Goal: Complete application form

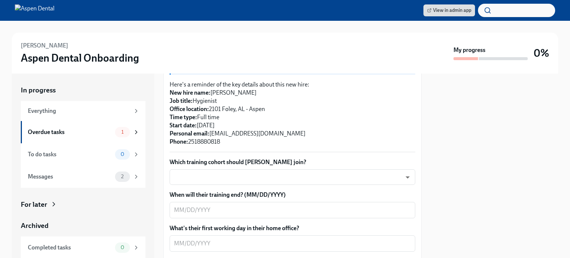
scroll to position [186, 0]
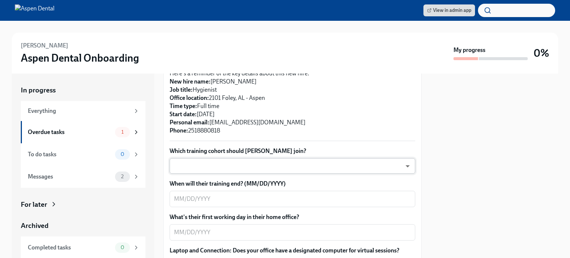
click at [307, 163] on body "View in admin app [PERSON_NAME] Aspen Dental Onboarding My progress 0% In progr…" at bounding box center [285, 129] width 570 height 258
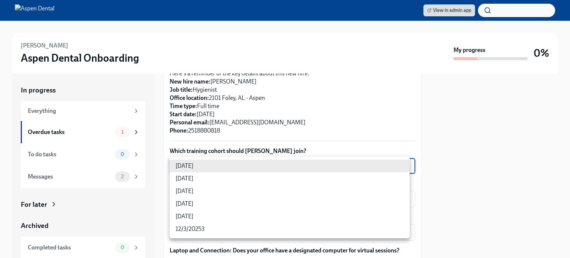
click at [307, 163] on li "[DATE]" at bounding box center [290, 166] width 240 height 13
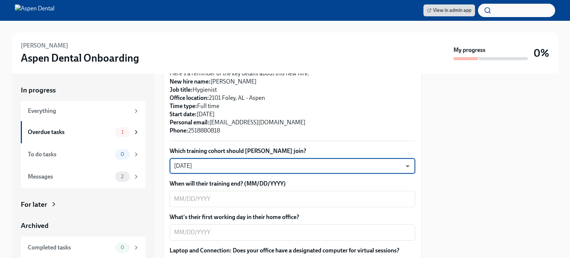
click at [248, 163] on body "View in admin app [PERSON_NAME] Aspen Dental Onboarding My progress 0% In progr…" at bounding box center [285, 129] width 570 height 258
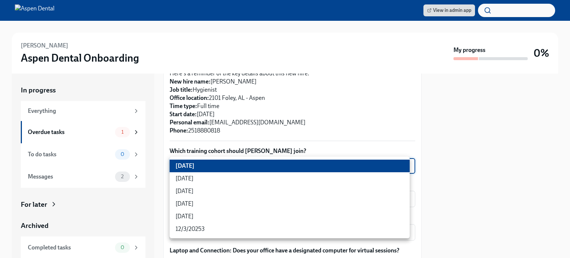
click at [234, 189] on li "[DATE]" at bounding box center [290, 191] width 240 height 13
type input "xIpes1xNG"
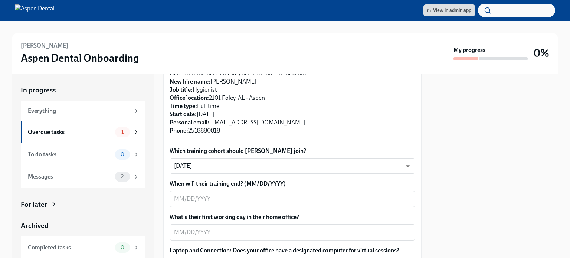
click at [309, 148] on label "Which training cohort should [PERSON_NAME] join?" at bounding box center [293, 151] width 246 height 8
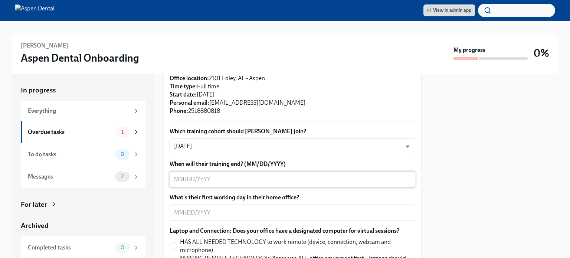
scroll to position [223, 0]
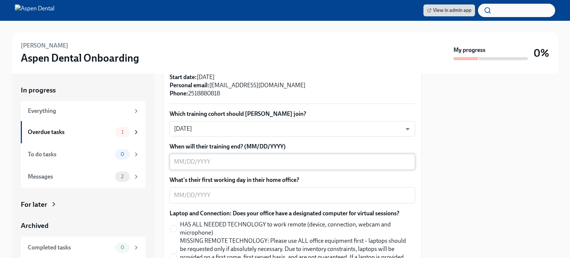
click at [220, 165] on textarea "When will their training end? (MM/DD/YYYY)" at bounding box center [292, 161] width 237 height 9
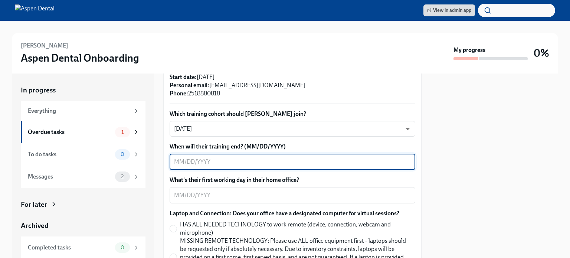
click at [234, 159] on textarea "When will their training end? (MM/DD/YYYY)" at bounding box center [292, 161] width 237 height 9
click at [382, 164] on textarea "When will their training end? (MM/DD/YYYY)" at bounding box center [292, 161] width 237 height 9
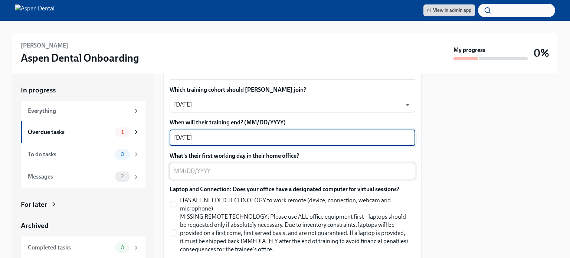
scroll to position [260, 0]
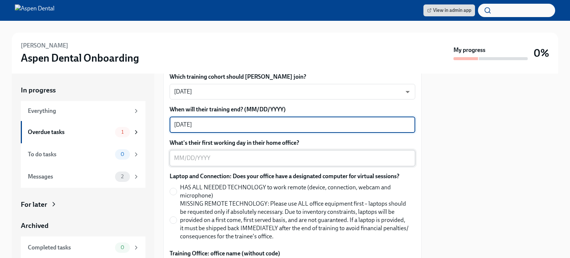
type textarea "[DATE]"
click at [232, 155] on textarea "What's their first working day in their home office?" at bounding box center [292, 158] width 237 height 9
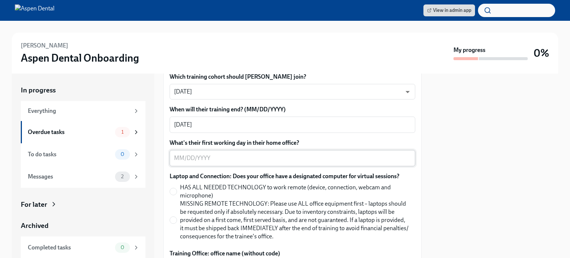
click at [204, 155] on textarea "What's their first working day in their home office?" at bounding box center [292, 158] width 237 height 9
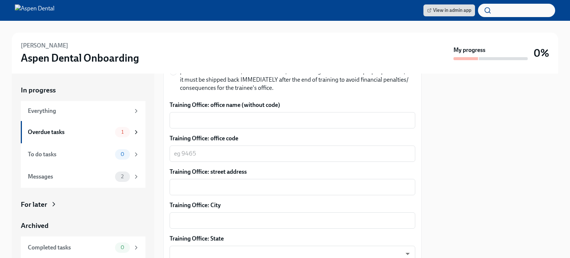
scroll to position [371, 0]
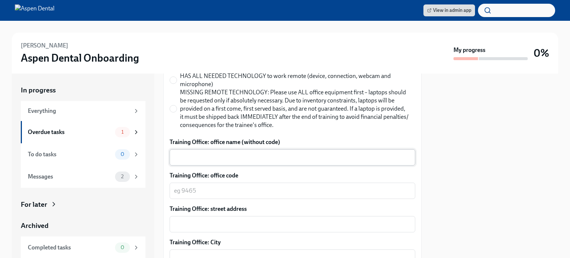
type textarea "[DATE]"
click at [245, 152] on div "x ​" at bounding box center [293, 157] width 246 height 16
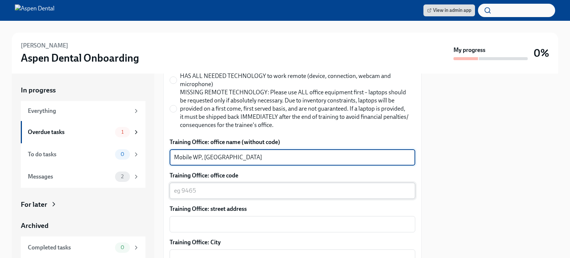
type textarea "Mobile WP, [GEOGRAPHIC_DATA]"
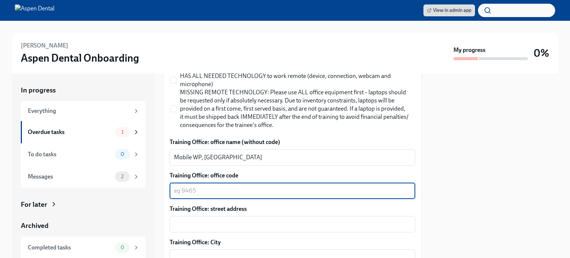
click at [232, 191] on textarea "Training Office: office code" at bounding box center [292, 190] width 237 height 9
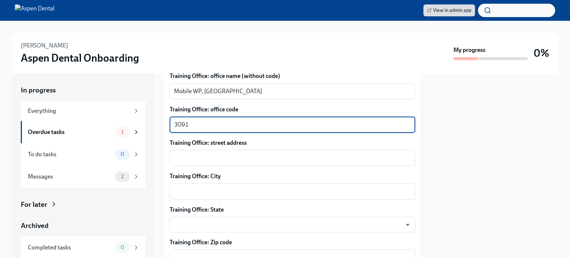
scroll to position [445, 0]
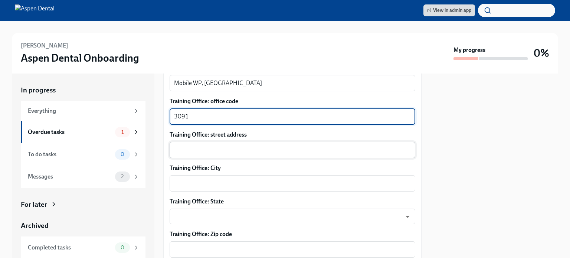
type textarea "3091"
click at [243, 143] on div "x ​" at bounding box center [293, 150] width 246 height 16
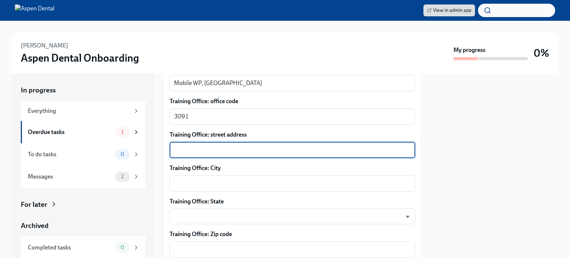
paste textarea "[STREET_ADDRESS]"
type textarea "7765 Airport Blvd Ste D200, Mobile, AL 36608"
click at [235, 179] on textarea "Training Office: City" at bounding box center [292, 183] width 237 height 9
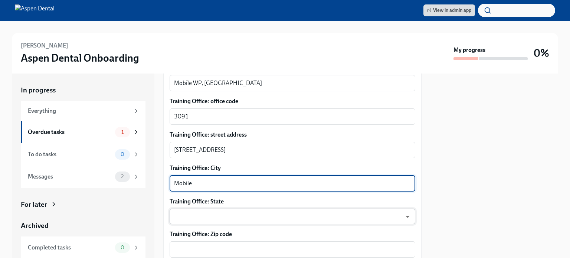
type textarea "Mobile"
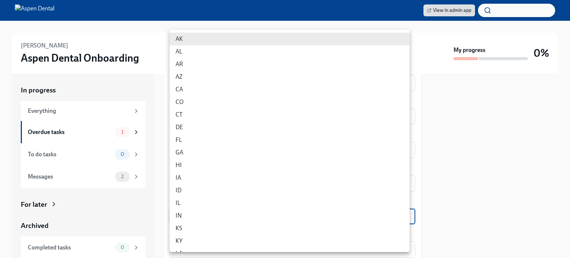
click at [225, 210] on body "View in admin app TERI Willis Aspen Dental Onboarding My progress 0% In progres…" at bounding box center [285, 129] width 570 height 258
click at [202, 47] on li "AL" at bounding box center [290, 51] width 240 height 13
type input "NIdVGOS1S"
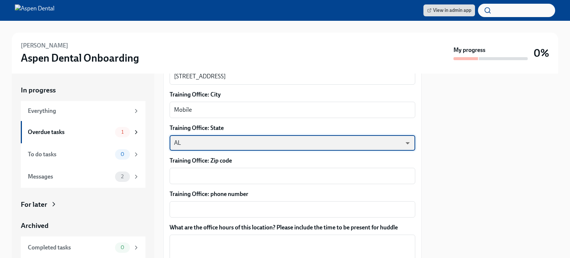
scroll to position [519, 0]
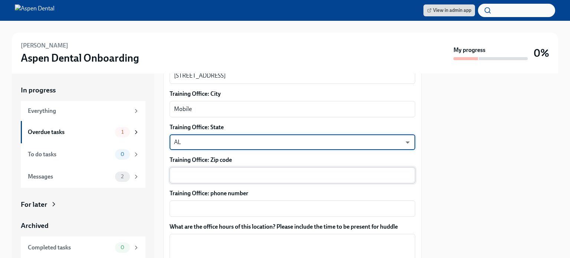
click at [217, 176] on textarea "Training Office: Zip code" at bounding box center [292, 175] width 237 height 9
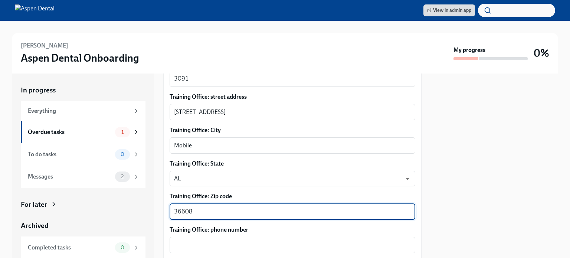
scroll to position [445, 0]
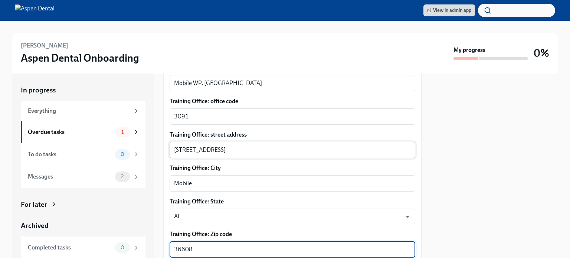
type textarea "36608"
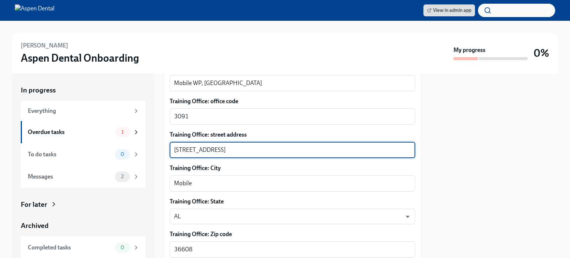
drag, startPoint x: 298, startPoint y: 150, endPoint x: 245, endPoint y: 145, distance: 53.6
click at [245, 145] on div "7765 Airport Blvd Ste D200, Mobile, AL 36608 x ​" at bounding box center [293, 150] width 246 height 16
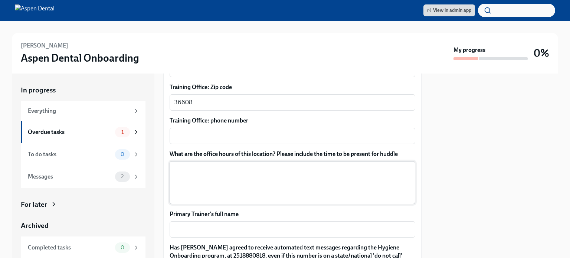
scroll to position [594, 0]
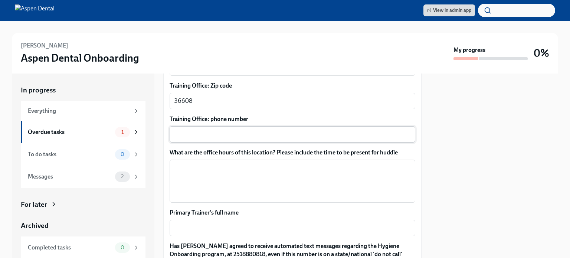
type textarea "7765 Airport Blvd Ste D200"
click at [235, 127] on div "x ​" at bounding box center [293, 134] width 246 height 16
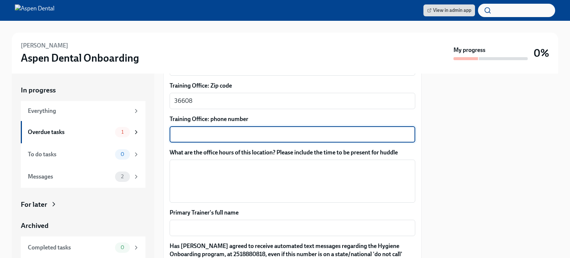
paste textarea "251) 214-0130"
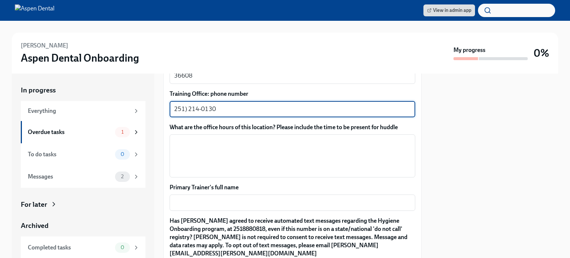
scroll to position [631, 0]
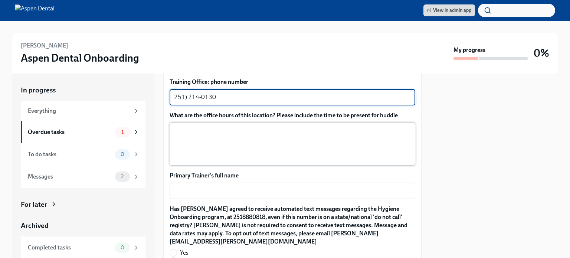
type textarea "251) 214-0130"
click at [209, 139] on textarea "What are the office hours of this location? Please include the time to be prese…" at bounding box center [292, 144] width 237 height 36
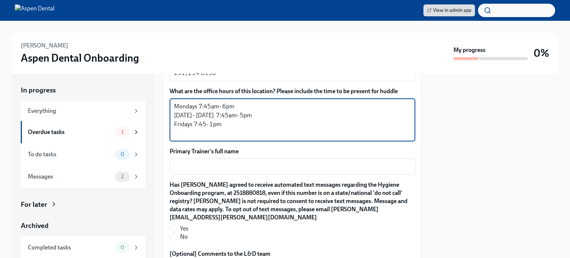
scroll to position [668, 0]
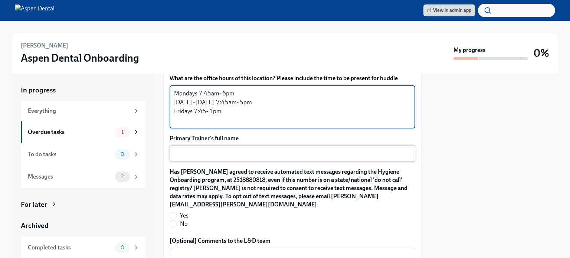
type textarea "Mondays 7:45am- 6pm Tuesday - Thursday 7:45am- 5pm Fridays 7:45- 1pm"
click at [232, 154] on textarea "Primary Trainer's full name" at bounding box center [292, 153] width 237 height 9
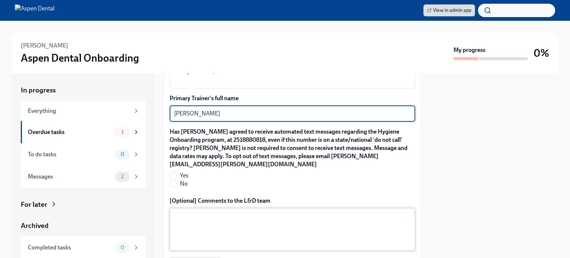
scroll to position [705, 0]
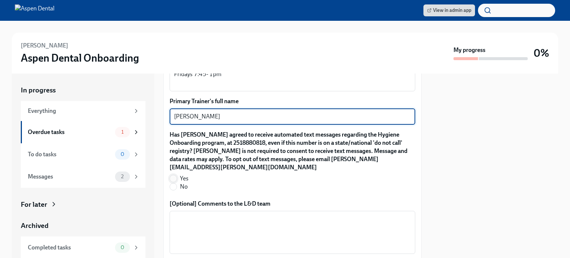
type textarea "Sarah Martinez"
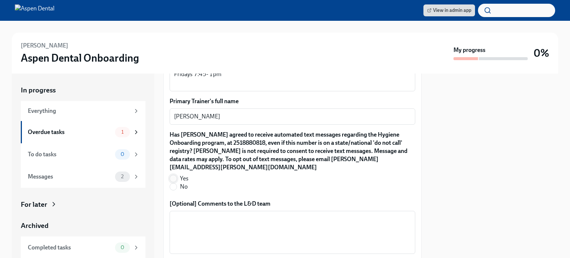
click at [170, 175] on span at bounding box center [173, 178] width 7 height 7
click at [170, 175] on input "Yes" at bounding box center [173, 178] width 7 height 7
radio input "true"
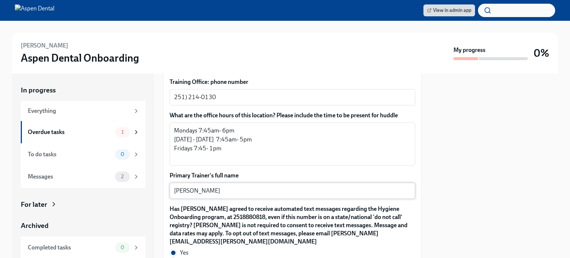
scroll to position [742, 0]
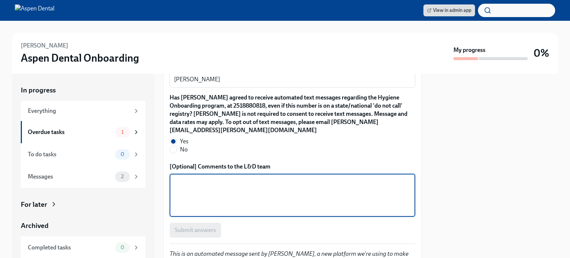
click at [284, 180] on textarea "[Optional] Comments to the L&D team" at bounding box center [292, 195] width 237 height 36
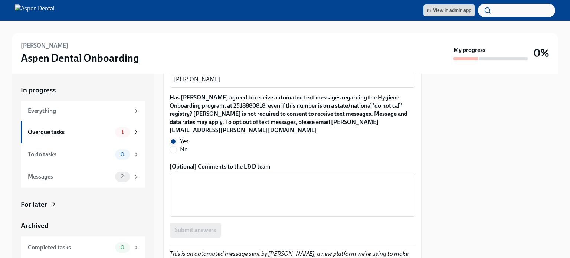
click at [210, 223] on div "Submit answers" at bounding box center [293, 230] width 246 height 15
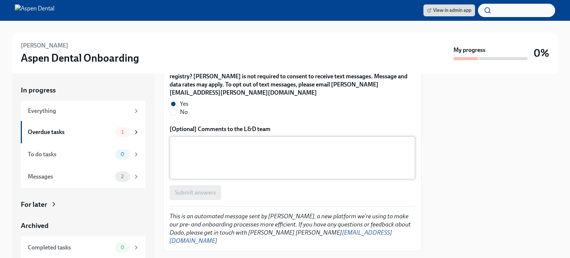
click at [270, 143] on textarea "[Optional] Comments to the L&D team" at bounding box center [292, 158] width 237 height 36
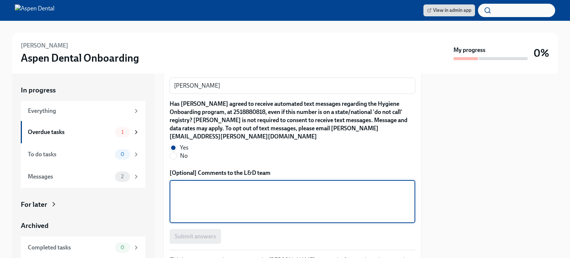
scroll to position [668, 0]
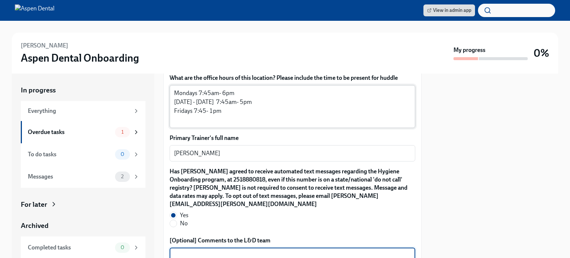
click at [266, 126] on div "Mondays 7:45am- 6pm Tuesday - Thursday 7:45am- 5pm Fridays 7:45- 1pm x ​" at bounding box center [293, 106] width 246 height 43
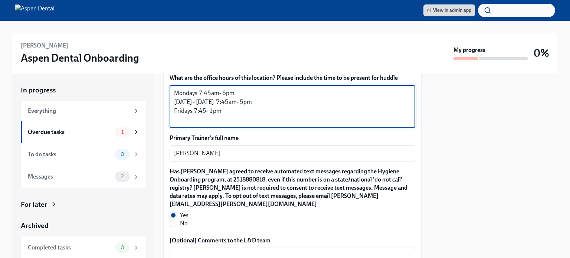
scroll to position [780, 0]
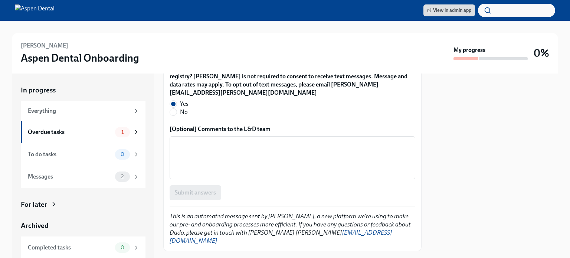
click at [208, 185] on div "Submit answers" at bounding box center [293, 192] width 246 height 15
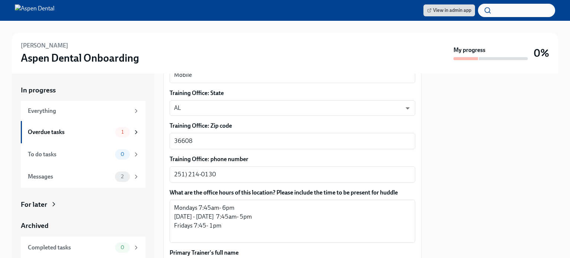
scroll to position [520, 0]
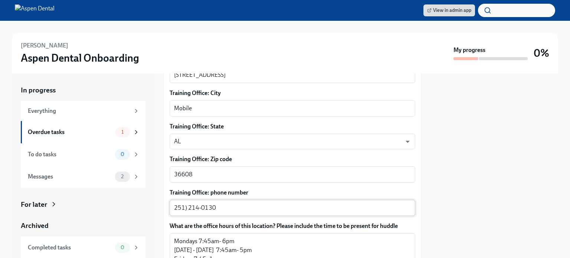
click at [227, 204] on textarea "251) 214-0130" at bounding box center [292, 207] width 237 height 9
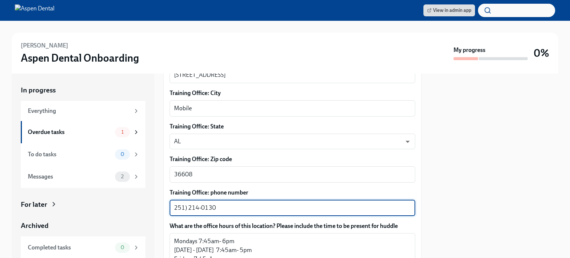
click at [187, 205] on textarea "251) 214-0130" at bounding box center [292, 207] width 237 height 9
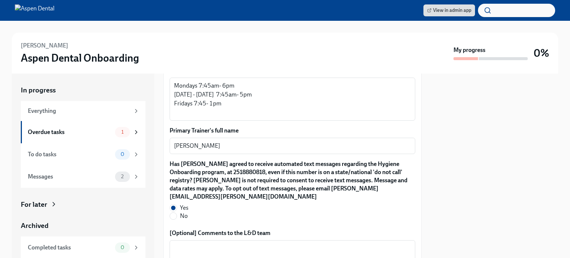
scroll to position [780, 0]
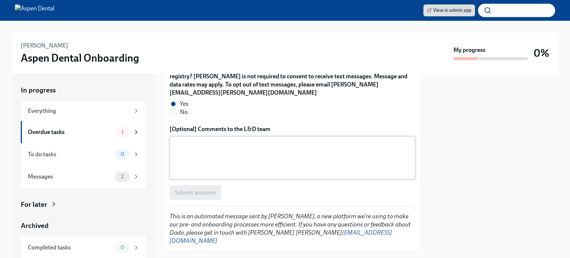
type textarea "251 214-0130"
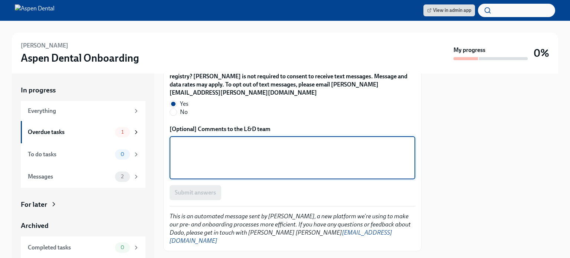
click at [212, 164] on textarea "[Optional] Comments to the L&D team" at bounding box center [292, 158] width 237 height 36
click at [198, 190] on div "Submit answers" at bounding box center [293, 192] width 246 height 15
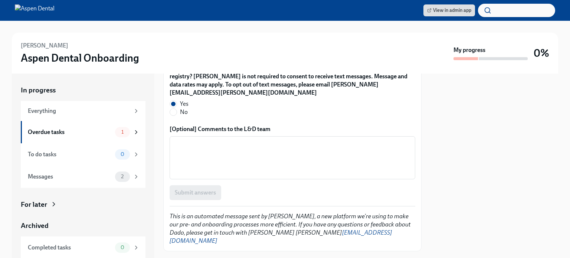
click at [198, 190] on div "Submit answers" at bounding box center [293, 192] width 246 height 15
click at [198, 185] on div "Submit answers" at bounding box center [293, 192] width 246 height 15
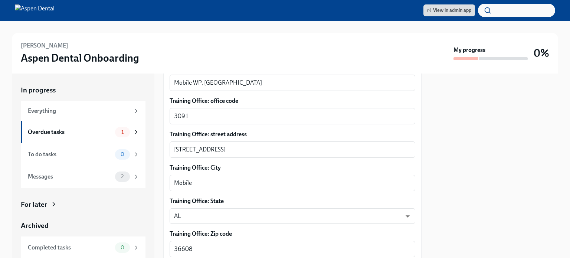
scroll to position [334, 0]
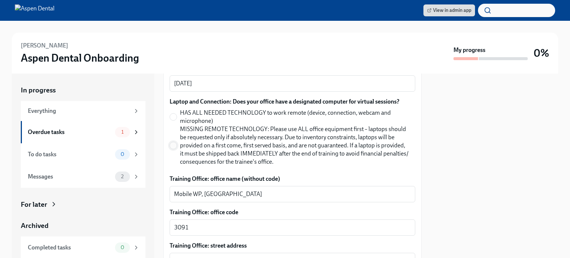
click at [172, 144] on input "MISSING REMOTE TECHNOLOGY: Please use ALL office equipment first – laptops shou…" at bounding box center [173, 145] width 7 height 7
radio input "true"
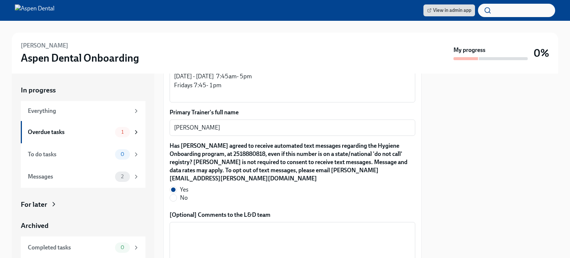
scroll to position [780, 0]
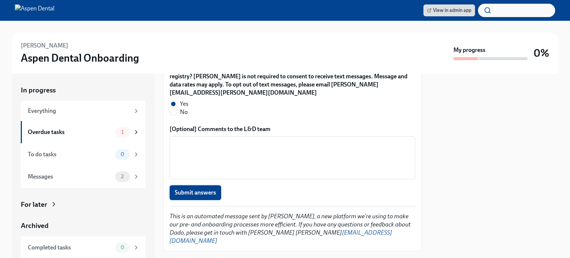
click at [205, 189] on span "Submit answers" at bounding box center [195, 192] width 41 height 7
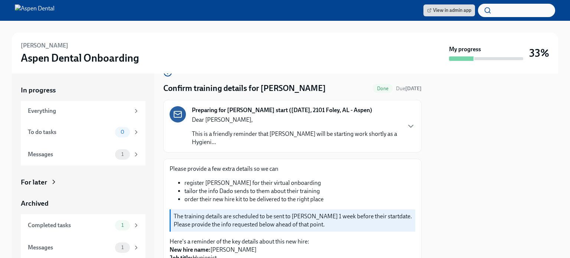
scroll to position [0, 0]
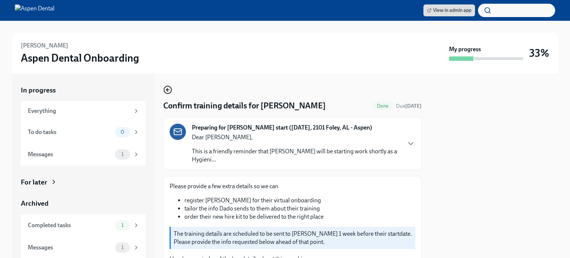
click at [169, 90] on icon "button" at bounding box center [167, 90] width 3 height 0
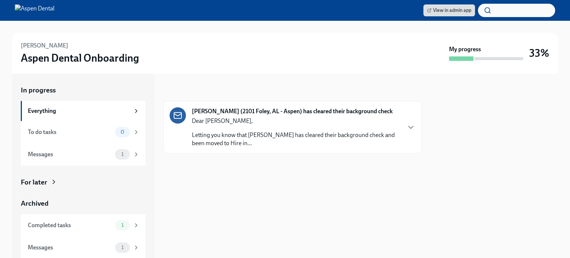
click at [391, 127] on div "Dear Ariel, Letting you know that TERI has cleared their background check and b…" at bounding box center [296, 132] width 209 height 30
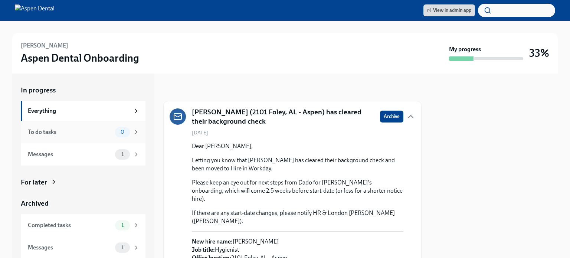
click at [97, 130] on div "To do tasks" at bounding box center [70, 132] width 84 height 8
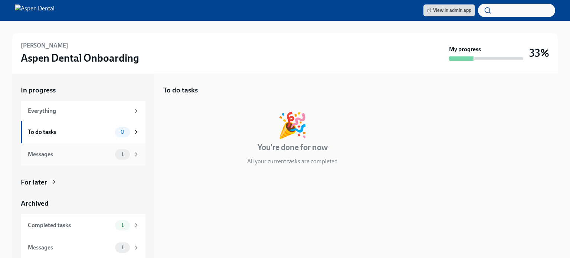
click at [89, 153] on div "Messages" at bounding box center [70, 154] width 84 height 8
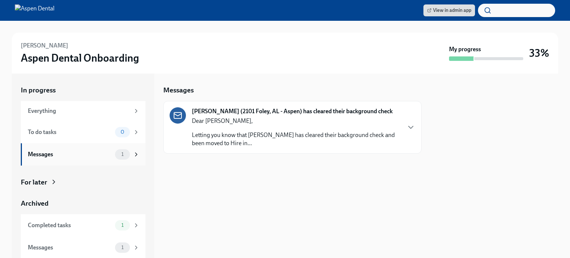
scroll to position [0, 0]
click at [86, 220] on div "Completed tasks 1" at bounding box center [84, 225] width 112 height 10
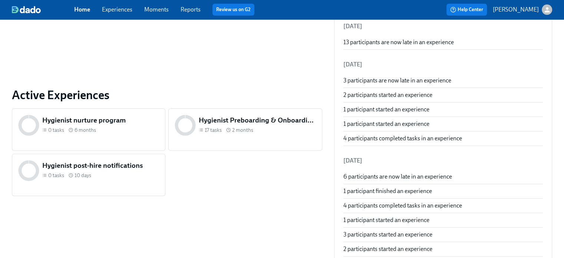
scroll to position [194, 0]
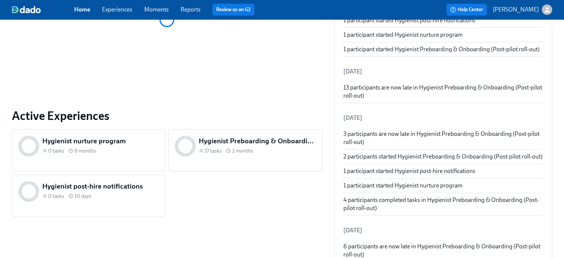
click at [223, 145] on h5 "Hygienist Preboarding & Onboarding (Post-pilot roll-out)" at bounding box center [257, 141] width 117 height 10
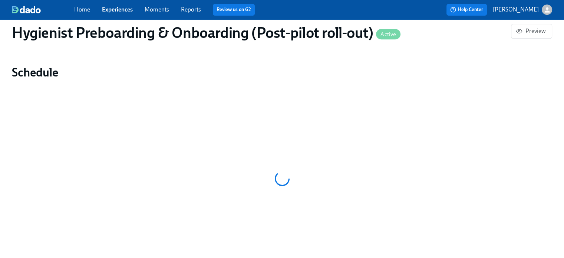
scroll to position [557, 0]
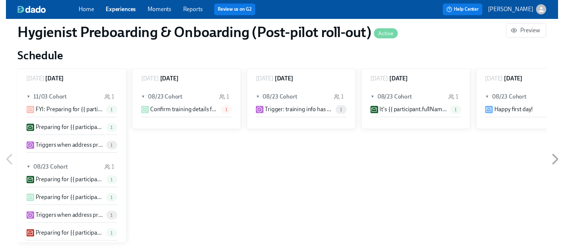
scroll to position [761, 0]
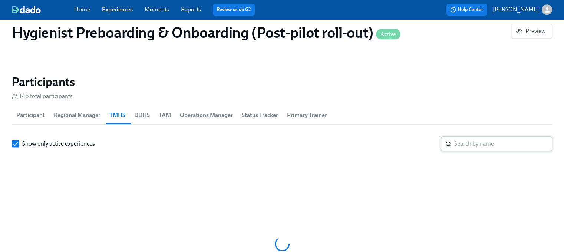
click at [482, 143] on input "search" at bounding box center [504, 144] width 98 height 15
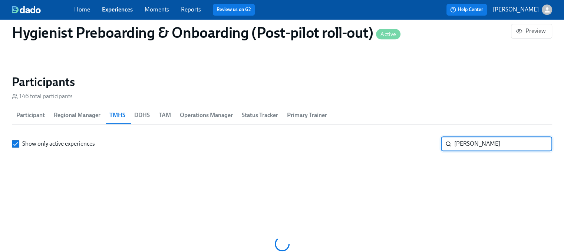
type input "[PERSON_NAME]"
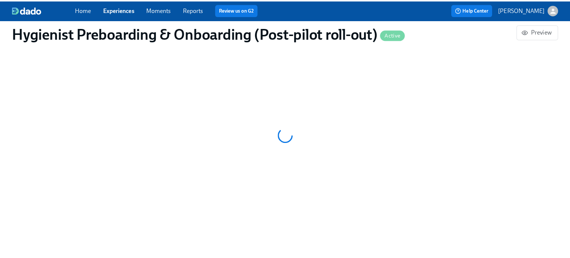
scroll to position [798, 0]
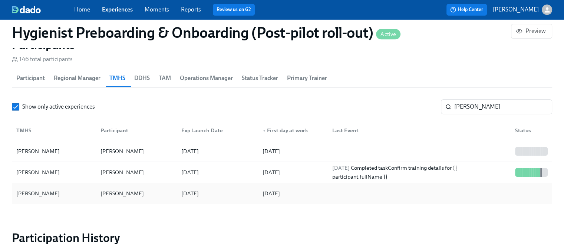
click at [161, 194] on div "[PERSON_NAME]" at bounding box center [135, 193] width 81 height 15
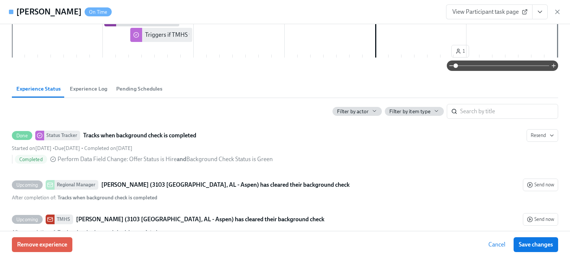
scroll to position [74, 0]
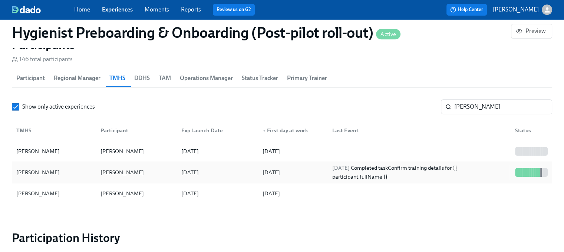
click at [223, 167] on div "[DATE]" at bounding box center [215, 172] width 81 height 15
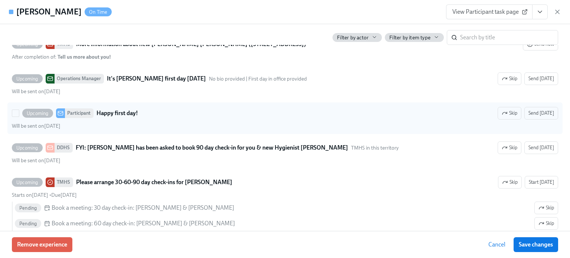
scroll to position [1841, 0]
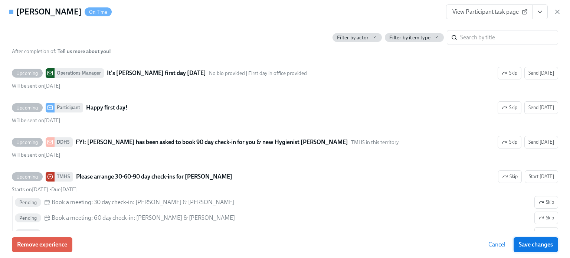
click at [551, 240] on button "Save changes" at bounding box center [536, 244] width 45 height 15
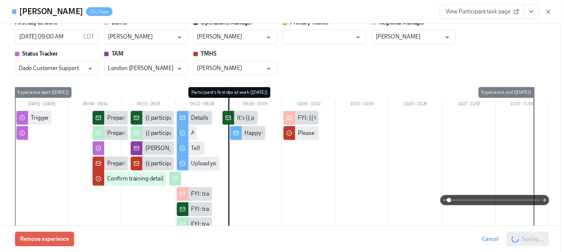
scroll to position [0, 0]
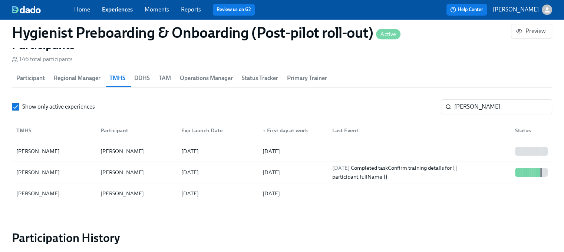
scroll to position [0, 12228]
